Goal: Transaction & Acquisition: Purchase product/service

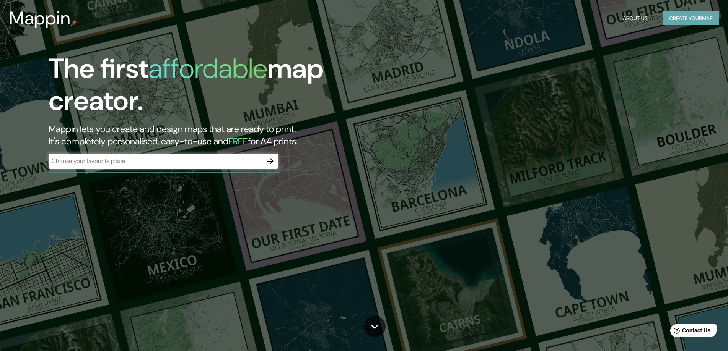
click at [682, 17] on button "Create your map" at bounding box center [691, 18] width 56 height 14
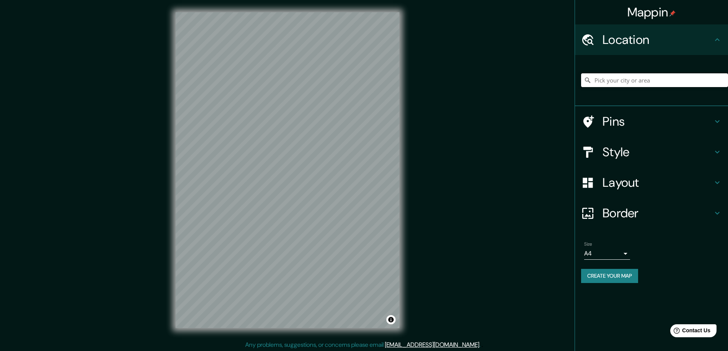
click at [633, 81] on input "Pick your city or area" at bounding box center [654, 80] width 147 height 14
type input "Lamas, [GEOGRAPHIC_DATA][PERSON_NAME], [GEOGRAPHIC_DATA]"
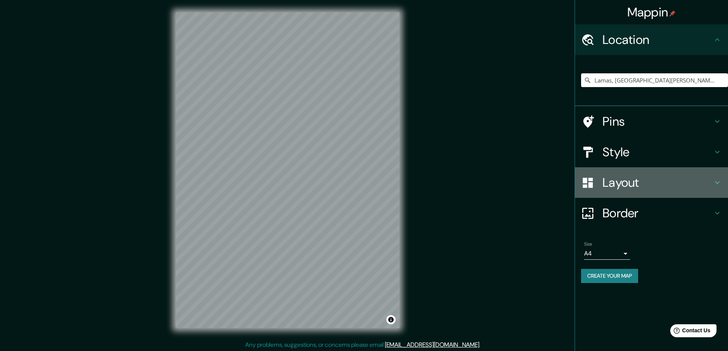
click at [616, 172] on div "Layout" at bounding box center [651, 183] width 153 height 31
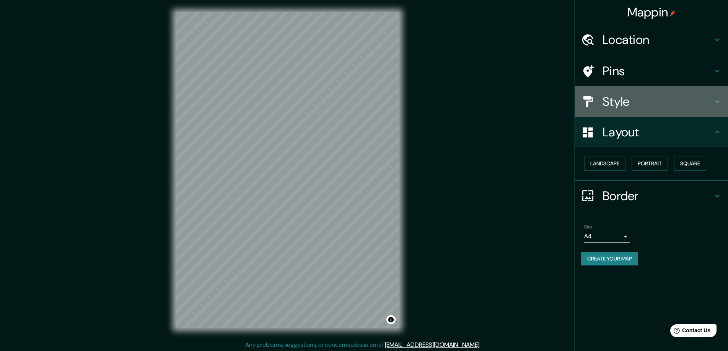
click at [644, 87] on div "Style" at bounding box center [651, 101] width 153 height 31
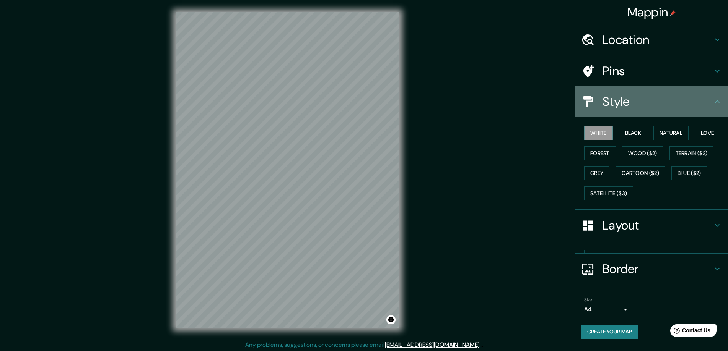
click at [620, 100] on h4 "Style" at bounding box center [657, 101] width 110 height 15
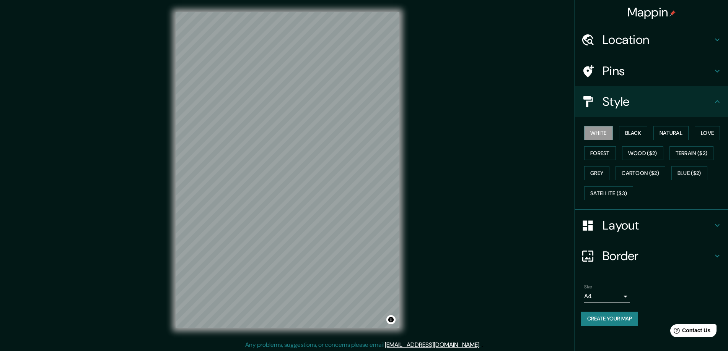
click at [620, 100] on h4 "Style" at bounding box center [657, 101] width 110 height 15
drag, startPoint x: 635, startPoint y: 122, endPoint x: 636, endPoint y: 127, distance: 5.0
click at [635, 123] on div "White Black Natural Love Forest Wood ($2) Terrain ($2) Grey Cartoon ($2) Blue (…" at bounding box center [651, 163] width 153 height 93
drag, startPoint x: 636, startPoint y: 132, endPoint x: 635, endPoint y: 137, distance: 4.7
click at [636, 133] on button "Black" at bounding box center [633, 133] width 29 height 14
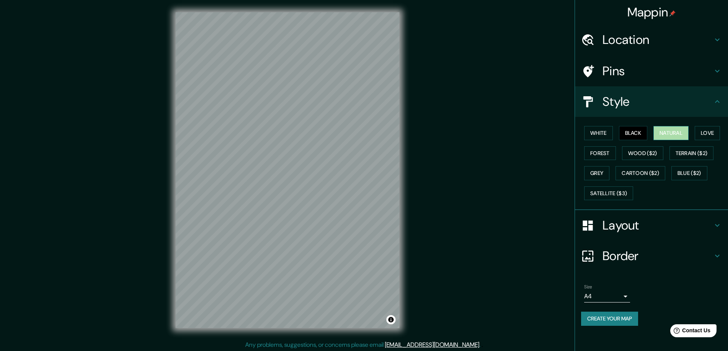
click at [658, 135] on button "Natural" at bounding box center [670, 133] width 35 height 14
click at [674, 135] on button "Natural" at bounding box center [670, 133] width 35 height 14
click at [702, 133] on button "Love" at bounding box center [707, 133] width 25 height 14
click at [610, 153] on button "Forest" at bounding box center [600, 153] width 32 height 14
click at [598, 169] on button "Grey" at bounding box center [596, 173] width 25 height 14
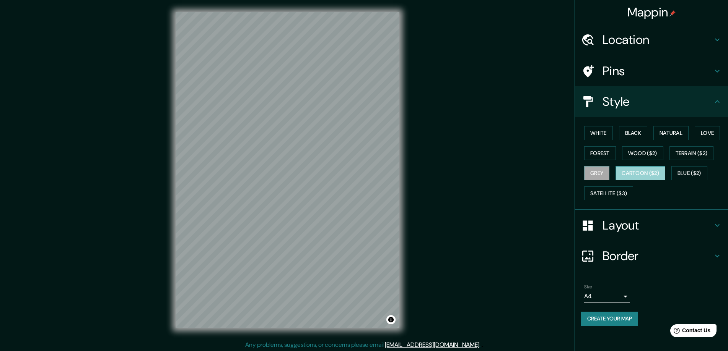
click at [633, 169] on button "Cartoon ($2)" at bounding box center [640, 173] width 50 height 14
click at [690, 169] on button "Blue ($2)" at bounding box center [689, 173] width 36 height 14
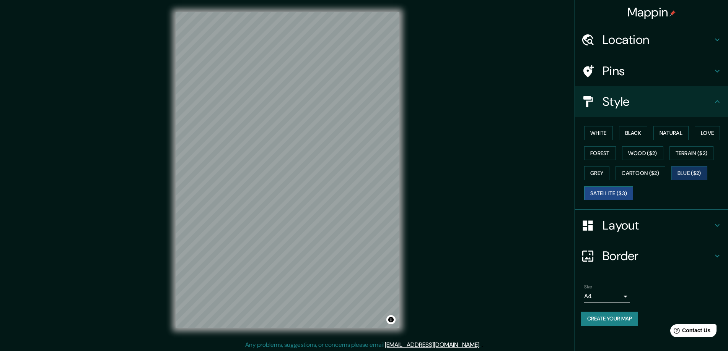
click at [608, 194] on button "Satellite ($3)" at bounding box center [608, 194] width 49 height 14
click at [646, 173] on button "Cartoon ($2)" at bounding box center [640, 173] width 50 height 14
click at [690, 171] on button "Blue ($2)" at bounding box center [689, 173] width 36 height 14
click at [692, 156] on button "Terrain ($2)" at bounding box center [691, 153] width 44 height 14
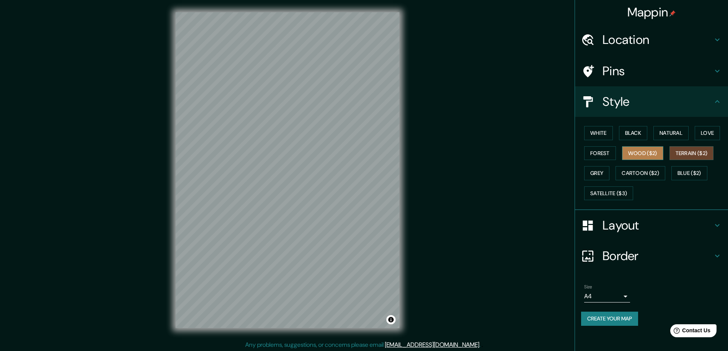
click at [644, 156] on button "Wood ($2)" at bounding box center [642, 153] width 41 height 14
click at [702, 130] on button "Love" at bounding box center [707, 133] width 25 height 14
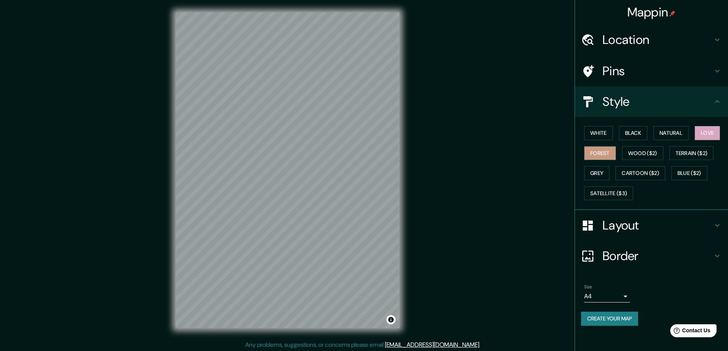
click at [606, 154] on button "Forest" at bounding box center [600, 153] width 32 height 14
click at [667, 132] on button "Natural" at bounding box center [670, 133] width 35 height 14
click at [625, 135] on button "Black" at bounding box center [633, 133] width 29 height 14
click at [591, 138] on button "White" at bounding box center [598, 133] width 29 height 14
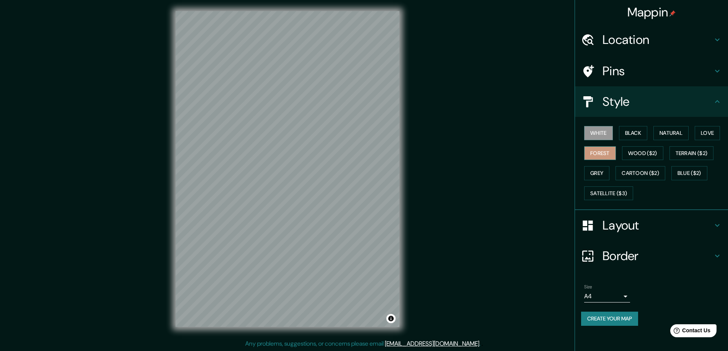
scroll to position [2, 0]
